Goal: Use online tool/utility: Utilize a website feature to perform a specific function

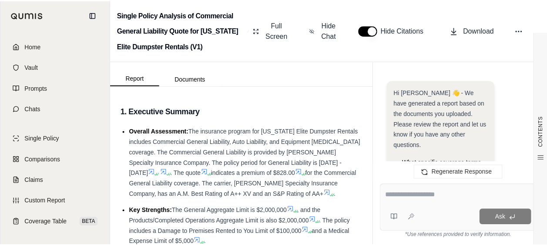
scroll to position [2756, 0]
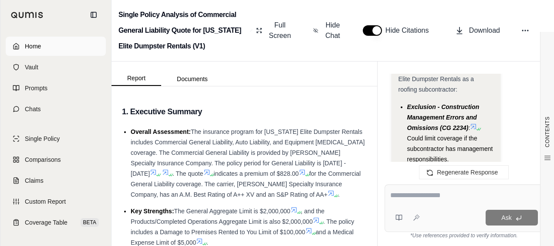
click at [42, 40] on link "Home" at bounding box center [56, 46] width 100 height 19
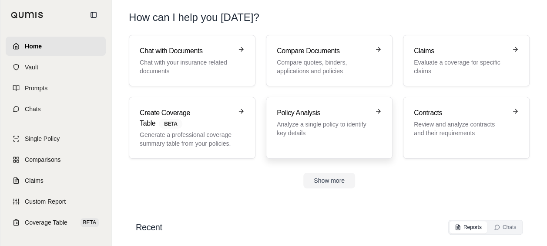
click at [311, 111] on h3 "Policy Analysis" at bounding box center [323, 113] width 93 height 10
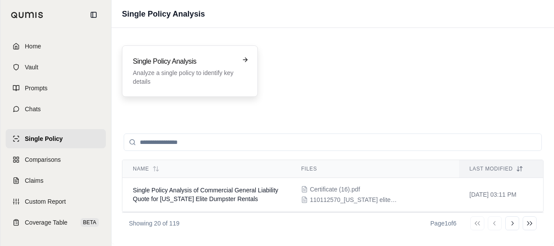
click at [233, 84] on p "Analyze a single policy to identify key details" at bounding box center [184, 76] width 102 height 17
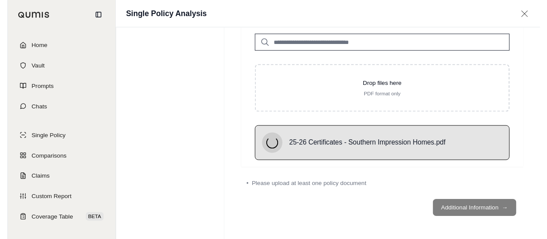
scroll to position [40, 0]
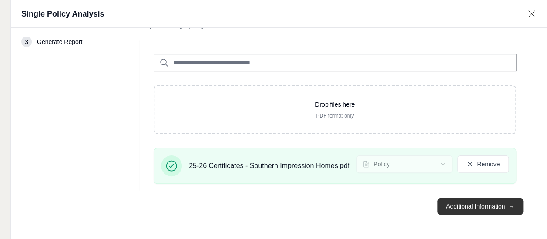
click at [511, 207] on span "→" at bounding box center [512, 206] width 6 height 9
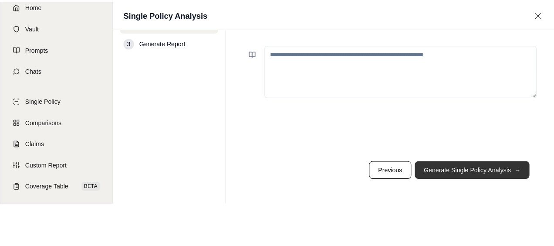
scroll to position [0, 0]
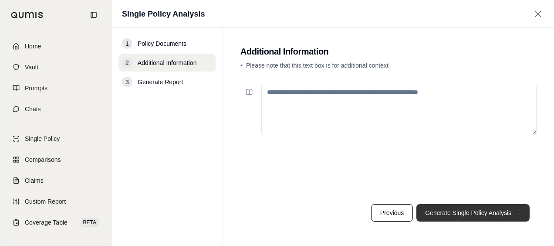
click at [470, 211] on button "Generate Single Policy Analysis →" at bounding box center [472, 212] width 113 height 17
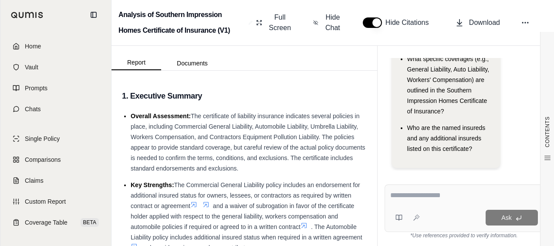
click at [447, 197] on textarea at bounding box center [464, 195] width 148 height 10
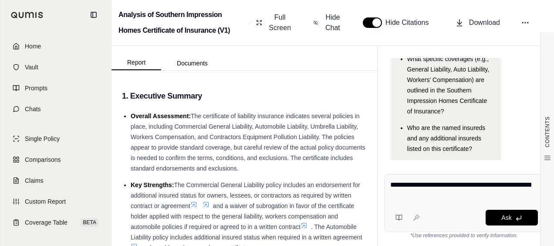
type textarea "**********"
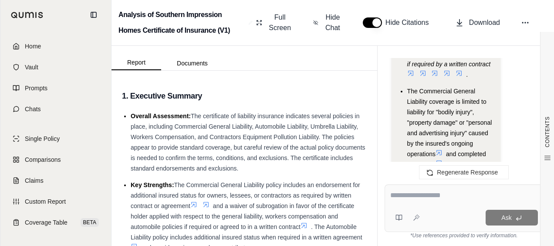
scroll to position [2350, 0]
